Goal: Task Accomplishment & Management: Use online tool/utility

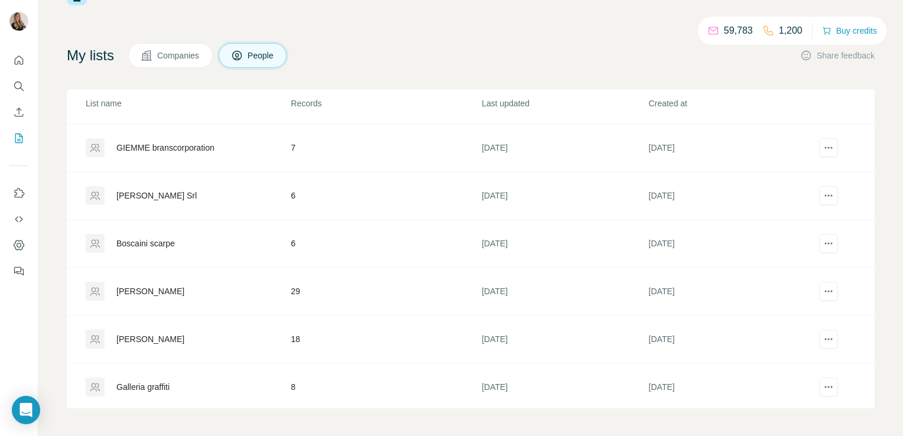
scroll to position [664, 0]
click at [148, 339] on div "[PERSON_NAME]" at bounding box center [150, 339] width 68 height 12
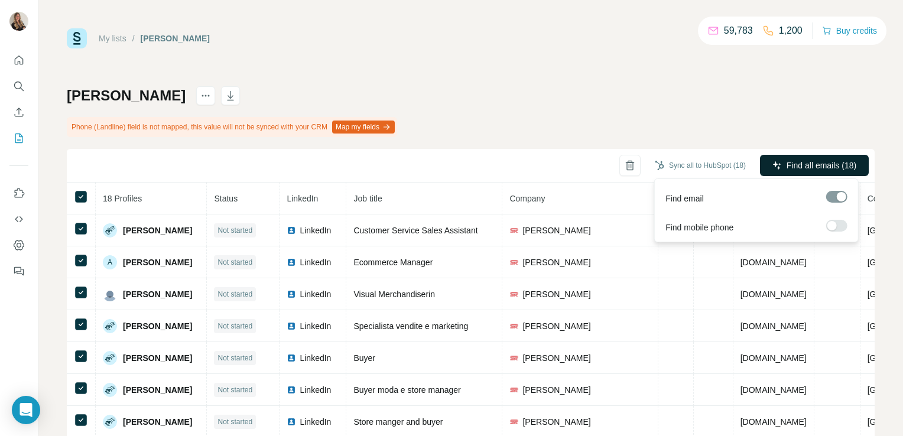
click at [799, 160] on span "Find all emails (18)" at bounding box center [821, 166] width 70 height 12
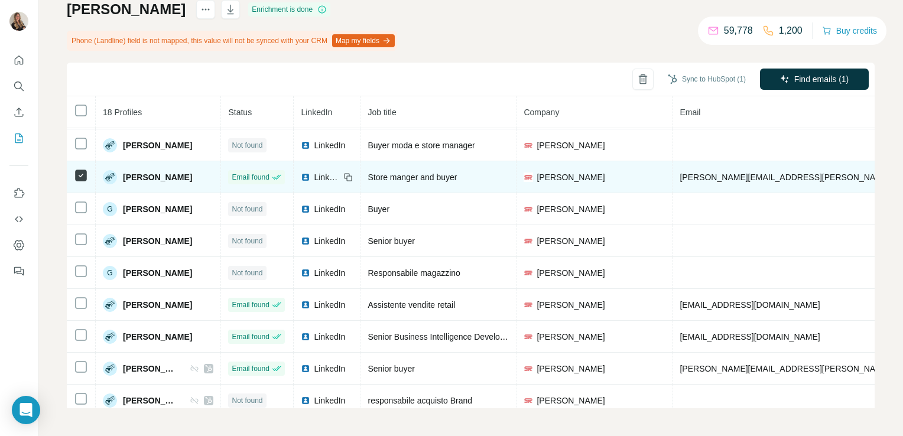
scroll to position [242, 0]
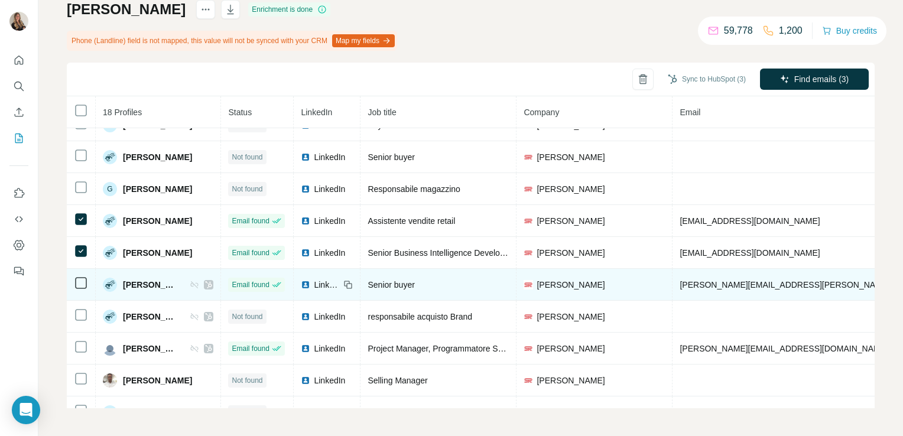
click at [80, 276] on icon at bounding box center [81, 283] width 14 height 14
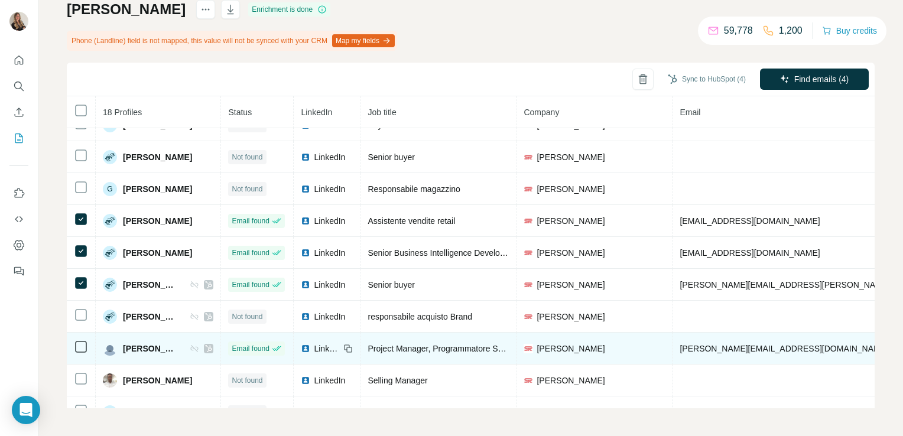
scroll to position [295, 0]
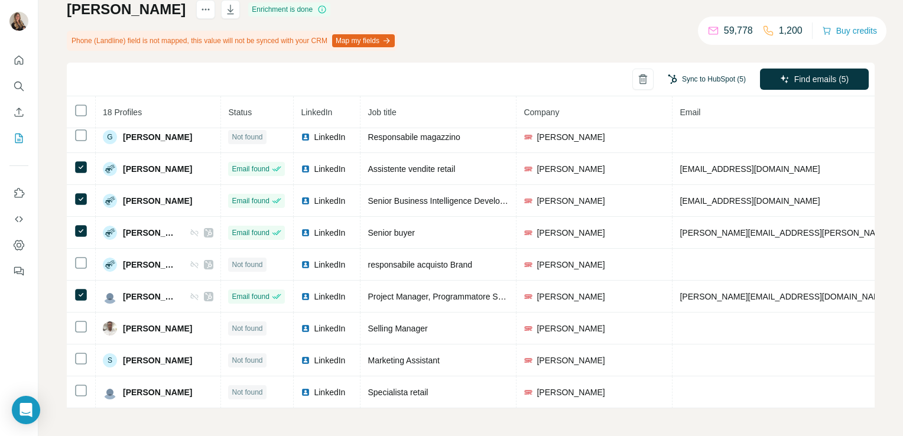
click at [706, 76] on button "Sync to HubSpot (5)" at bounding box center [706, 79] width 95 height 18
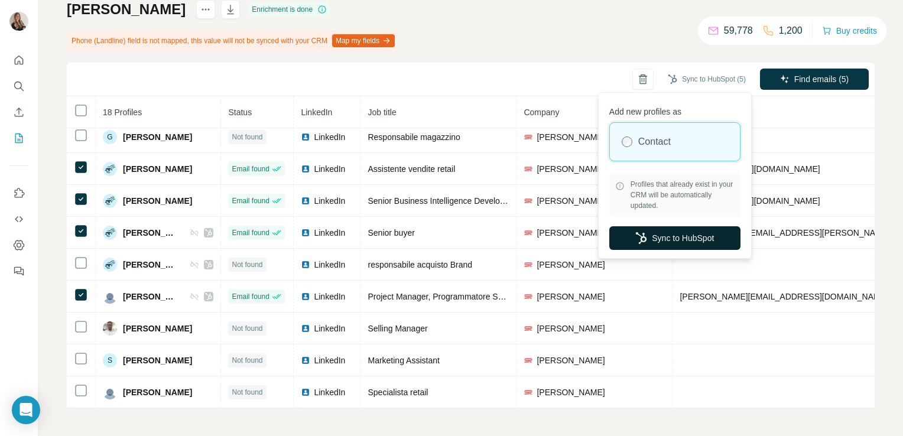
click at [650, 233] on button "Sync to HubSpot" at bounding box center [674, 238] width 131 height 24
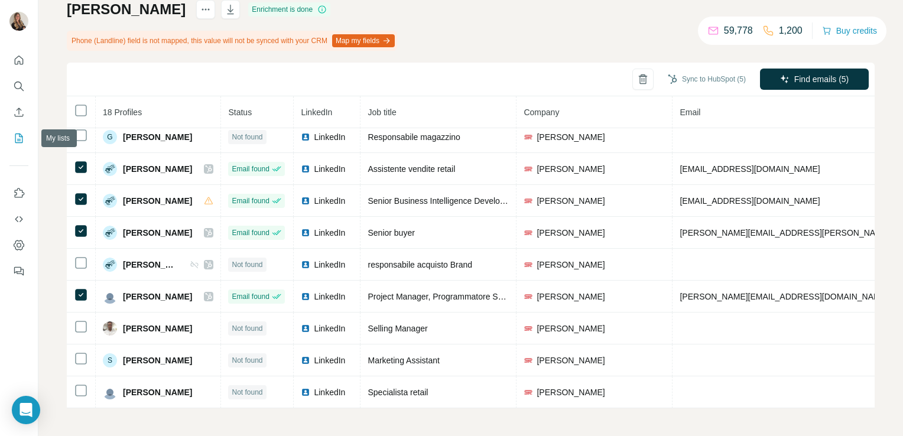
click at [13, 135] on icon "My lists" at bounding box center [19, 138] width 12 height 12
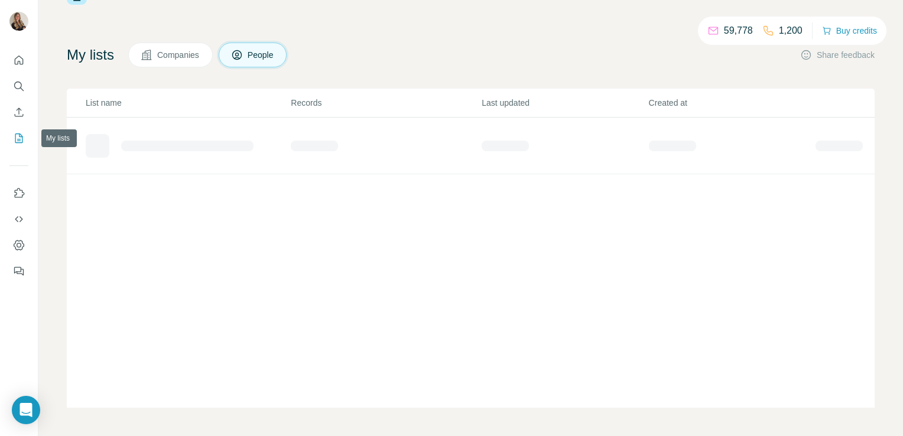
scroll to position [43, 0]
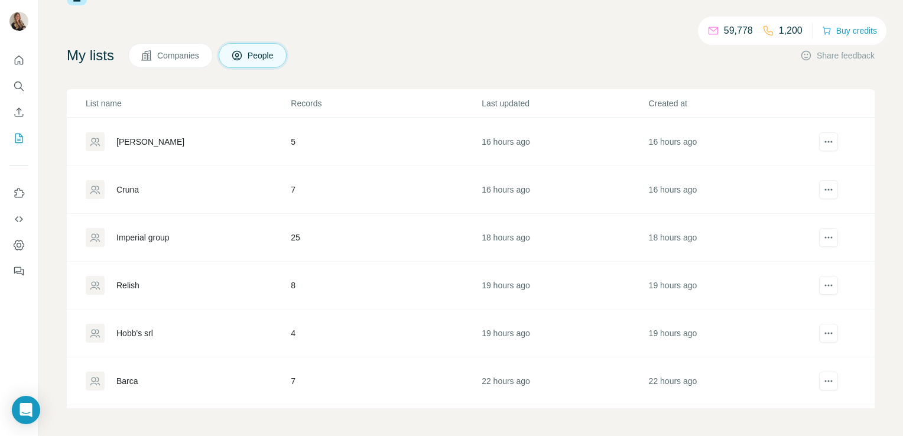
click at [138, 184] on div "Cruna" at bounding box center [127, 190] width 22 height 12
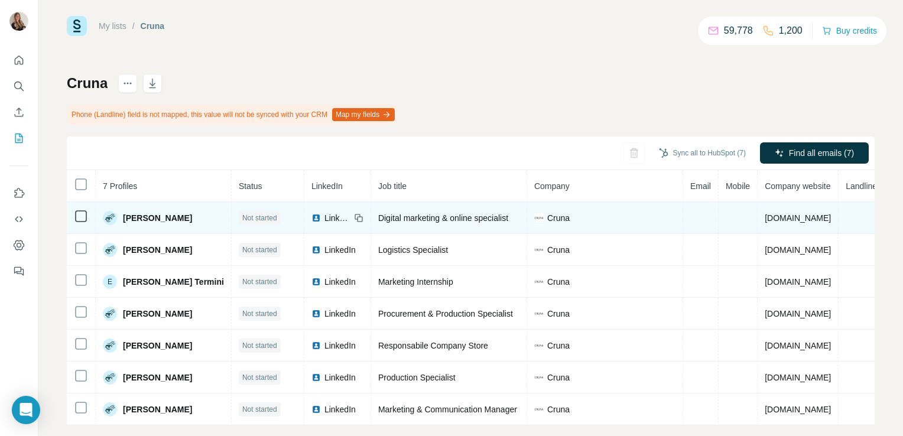
scroll to position [34, 0]
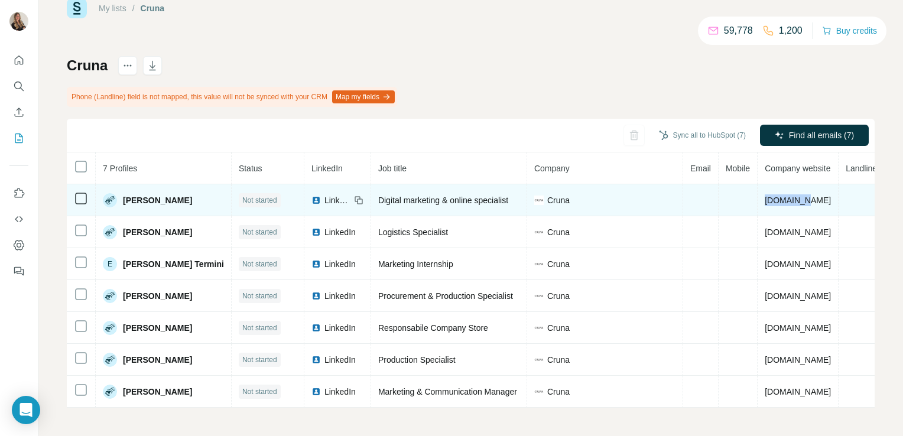
drag, startPoint x: 801, startPoint y: 195, endPoint x: 760, endPoint y: 196, distance: 40.8
click at [760, 196] on td "[DOMAIN_NAME]" at bounding box center [797, 200] width 81 height 32
copy span "[DOMAIN_NAME]"
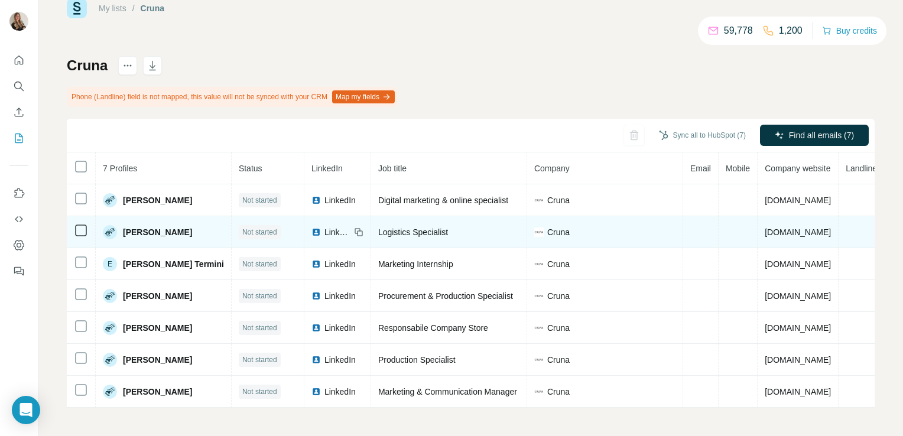
click at [600, 235] on td "Cruna" at bounding box center [605, 232] width 156 height 32
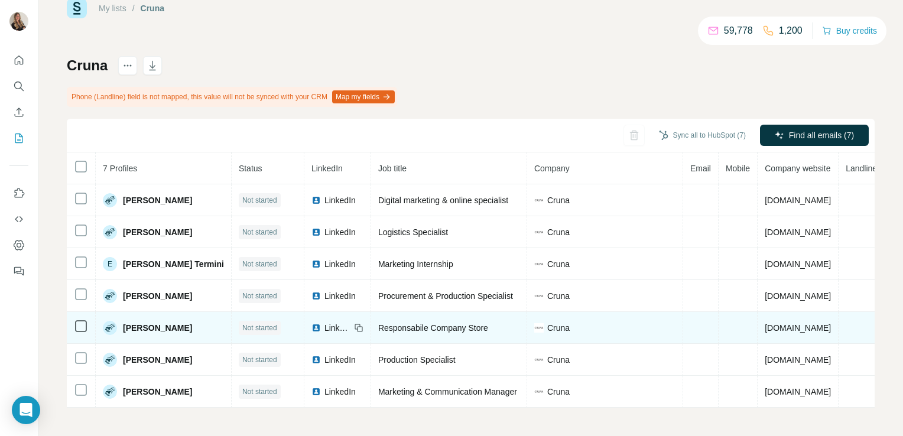
scroll to position [0, 0]
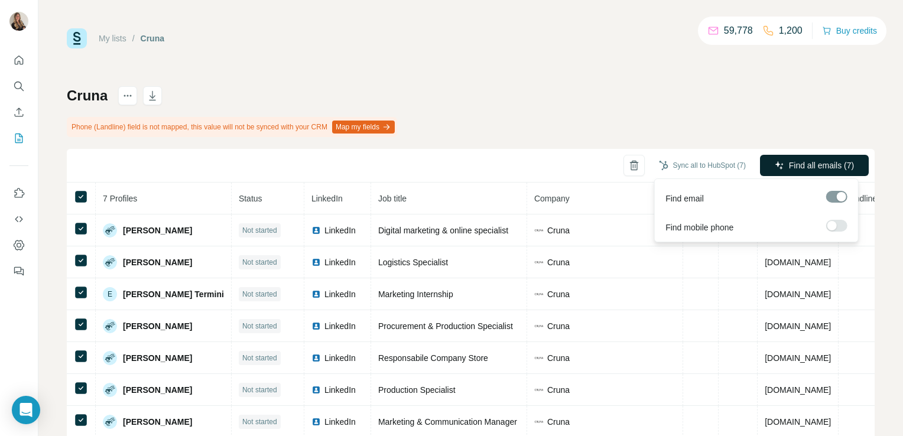
click at [821, 166] on span "Find all emails (7)" at bounding box center [821, 166] width 65 height 12
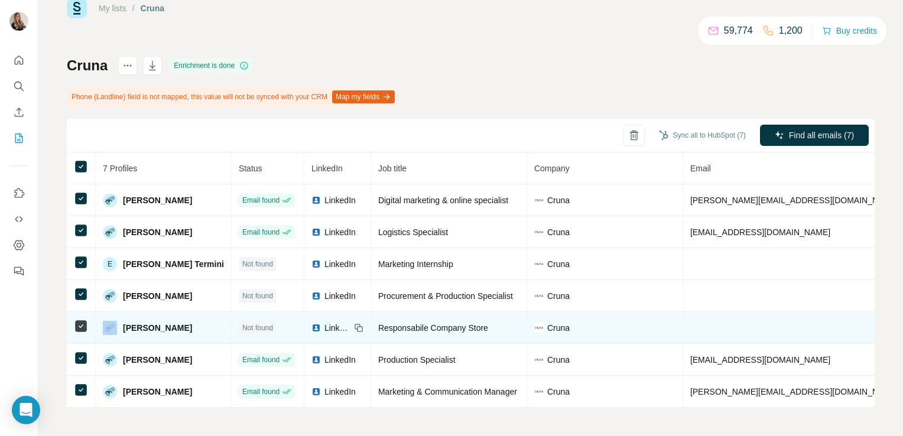
drag, startPoint x: 74, startPoint y: 320, endPoint x: 76, endPoint y: 308, distance: 12.6
click at [76, 312] on td at bounding box center [81, 328] width 29 height 32
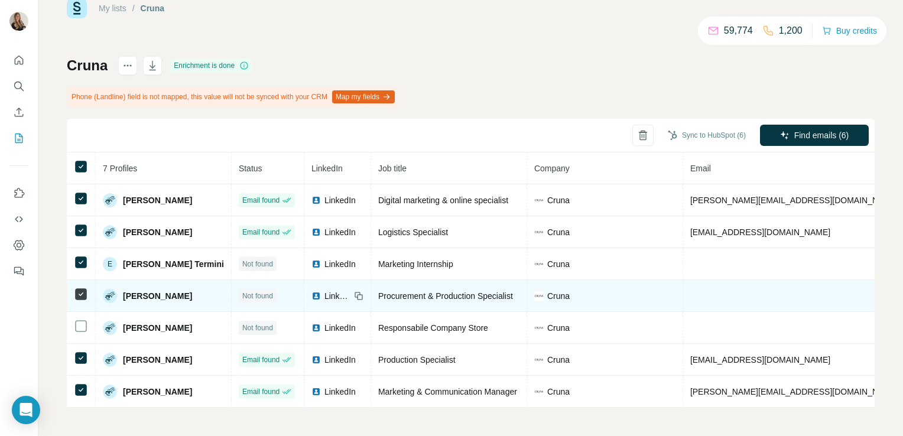
click at [79, 287] on icon at bounding box center [81, 294] width 14 height 14
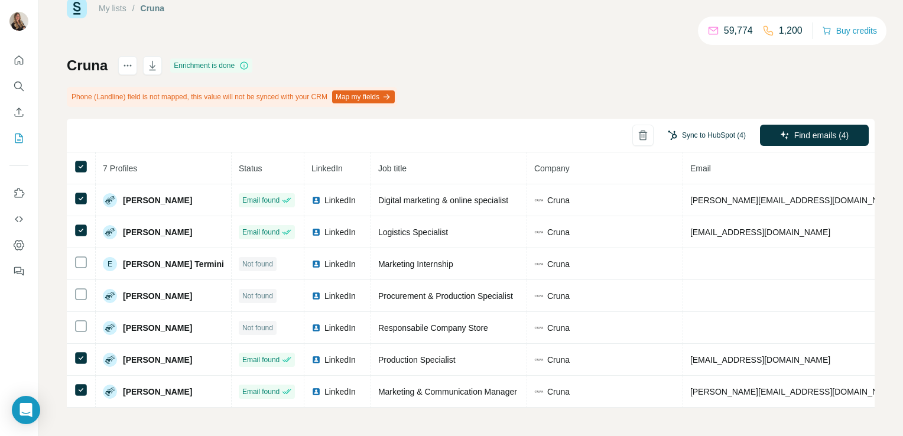
click at [699, 130] on button "Sync to HubSpot (4)" at bounding box center [706, 135] width 95 height 18
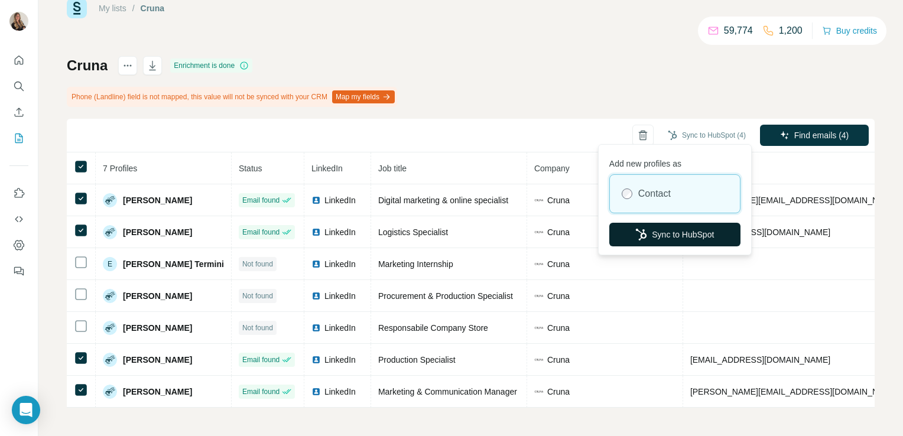
click at [647, 231] on button "Sync to HubSpot" at bounding box center [674, 235] width 131 height 24
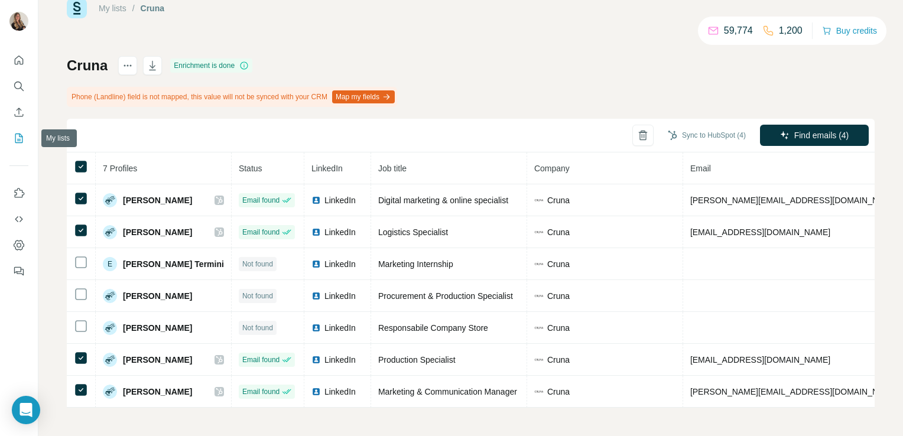
click at [13, 148] on button "My lists" at bounding box center [18, 138] width 19 height 21
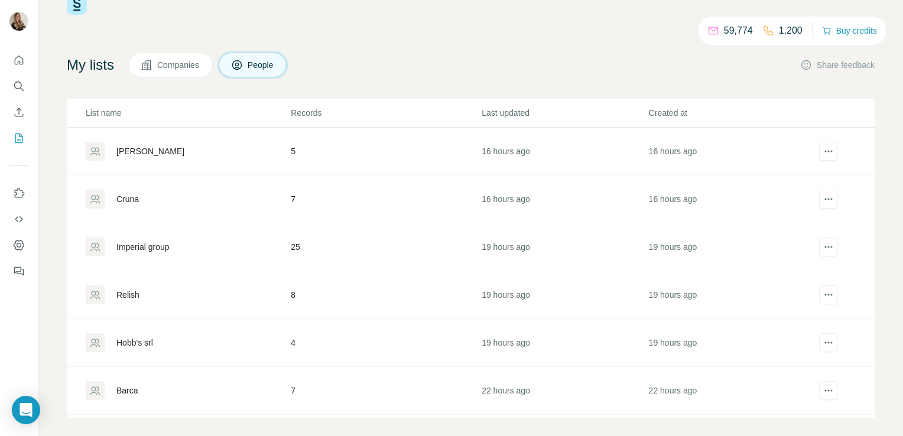
click at [154, 147] on div "[PERSON_NAME]" at bounding box center [150, 151] width 68 height 12
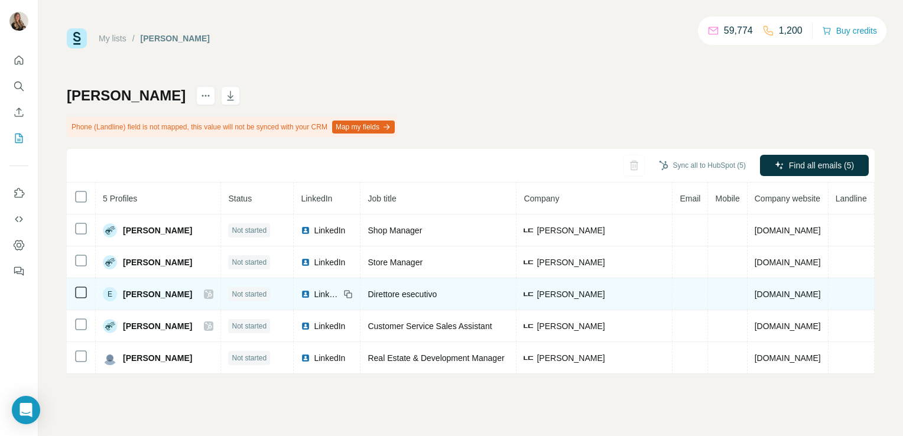
click at [206, 292] on icon at bounding box center [209, 294] width 6 height 7
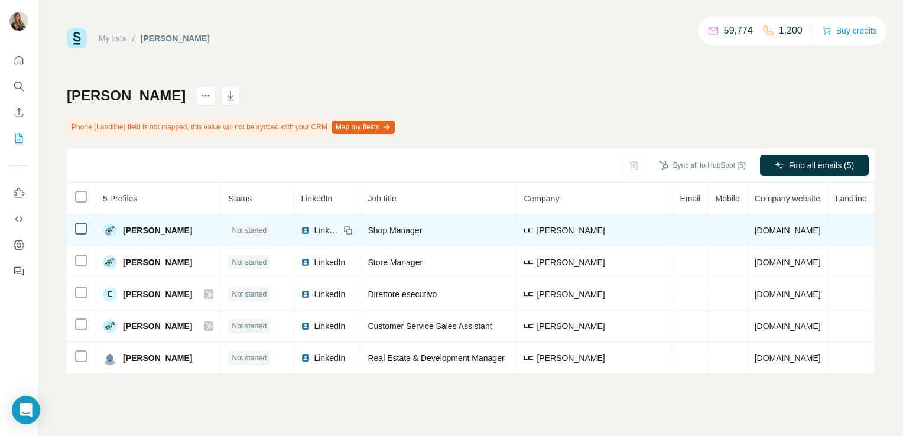
drag, startPoint x: 804, startPoint y: 228, endPoint x: 734, endPoint y: 233, distance: 69.9
click at [747, 233] on td "[DOMAIN_NAME]" at bounding box center [787, 230] width 81 height 32
copy span "[DOMAIN_NAME]"
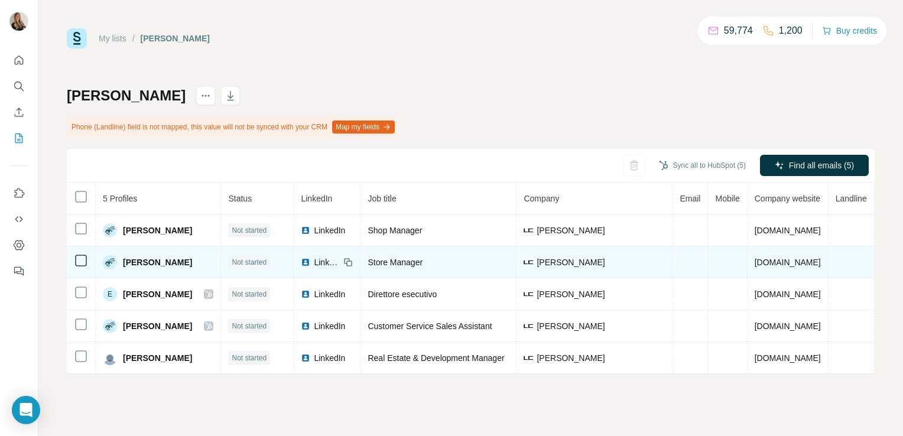
click at [516, 268] on td "[PERSON_NAME]" at bounding box center [594, 262] width 156 height 32
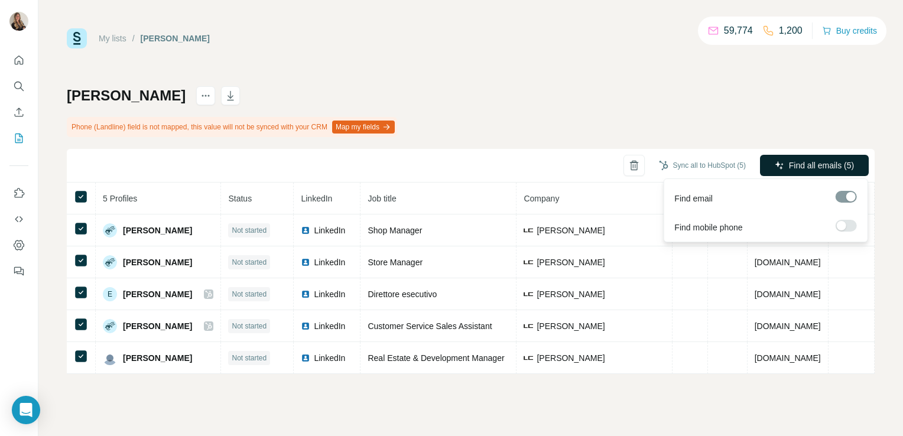
click at [824, 164] on span "Find all emails (5)" at bounding box center [821, 166] width 65 height 12
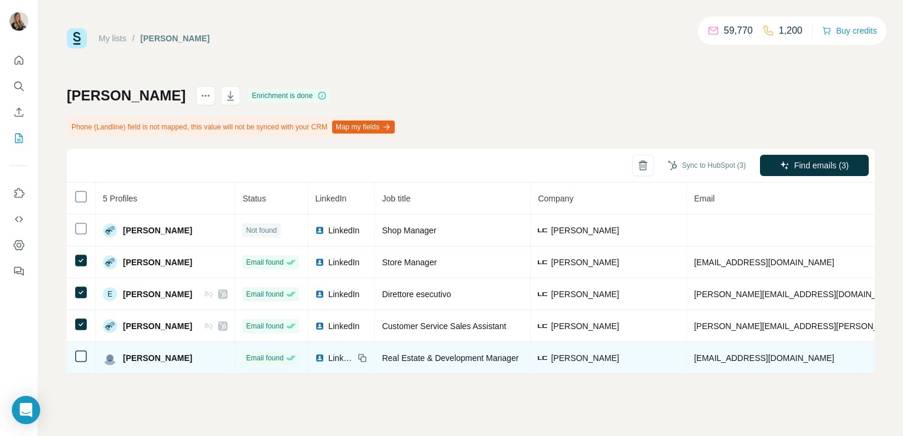
click at [73, 351] on td at bounding box center [81, 358] width 29 height 32
click at [83, 360] on icon at bounding box center [81, 356] width 14 height 14
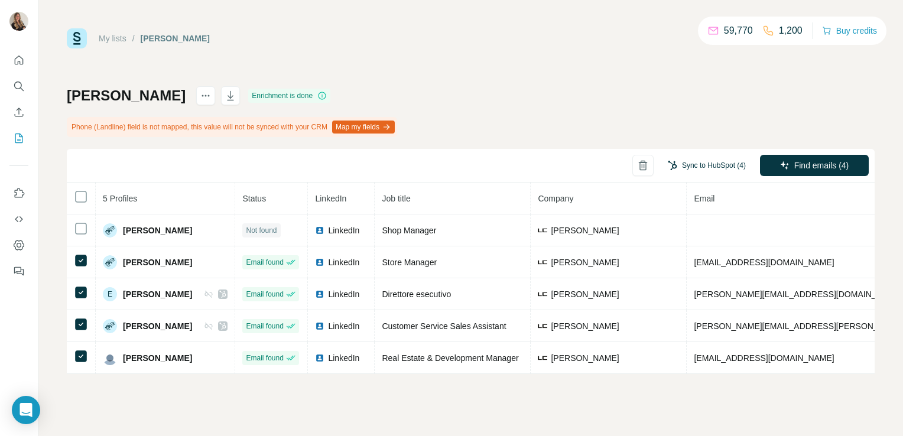
click at [712, 159] on button "Sync to HubSpot (4)" at bounding box center [706, 166] width 95 height 18
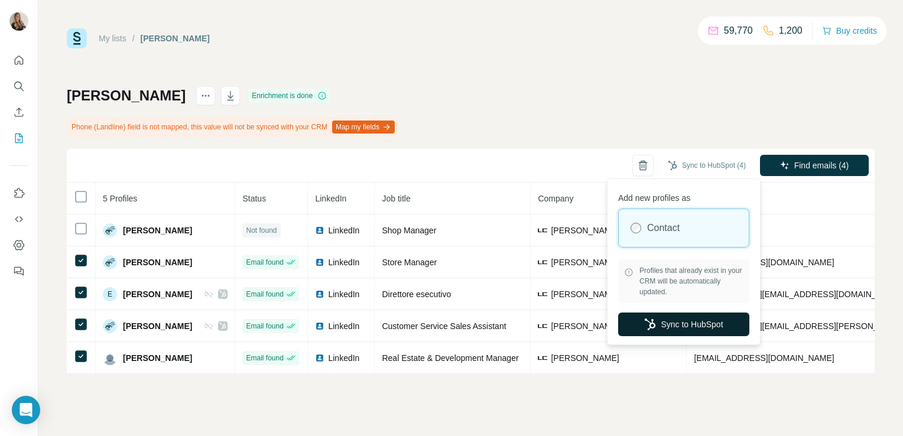
click at [658, 325] on button "Sync to HubSpot" at bounding box center [683, 325] width 131 height 24
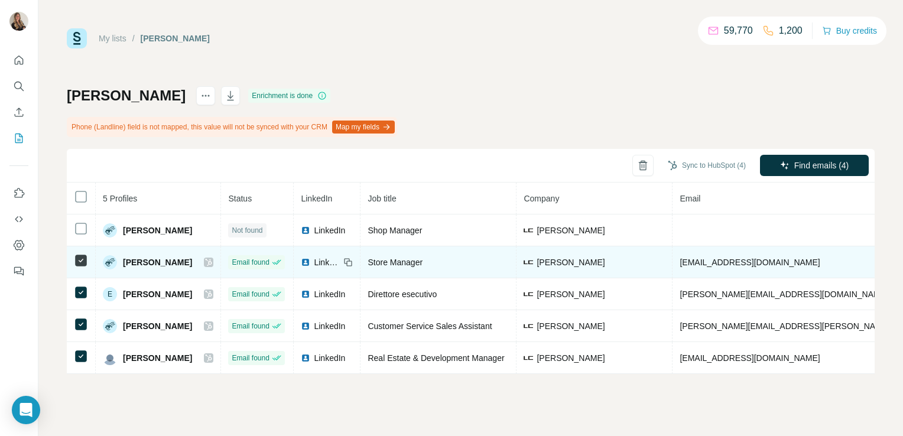
click at [301, 259] on img at bounding box center [305, 262] width 9 height 9
